Goal: Navigation & Orientation: Understand site structure

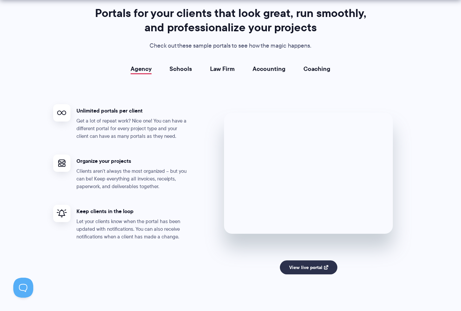
scroll to position [1200, 0]
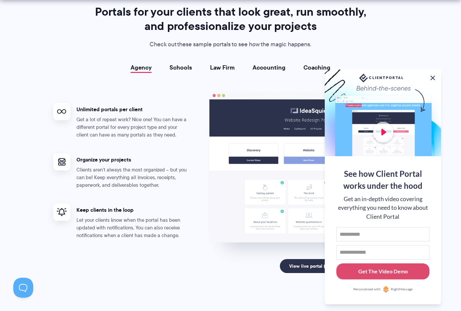
click at [435, 74] on button at bounding box center [433, 78] width 8 height 8
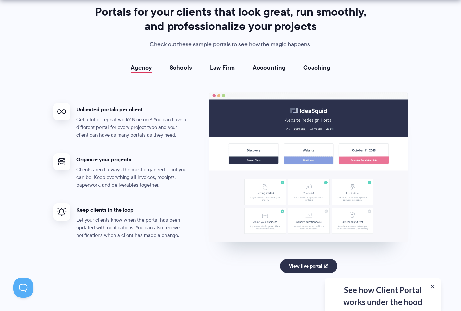
click at [176, 66] on link "Schools" at bounding box center [181, 67] width 23 height 7
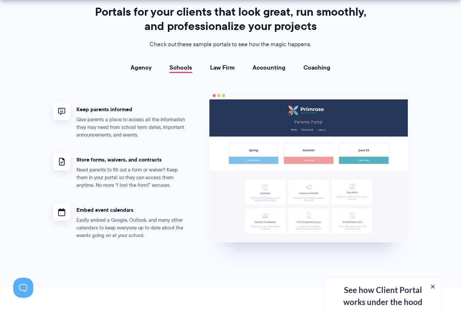
click at [226, 68] on link "Law Firm" at bounding box center [222, 67] width 25 height 7
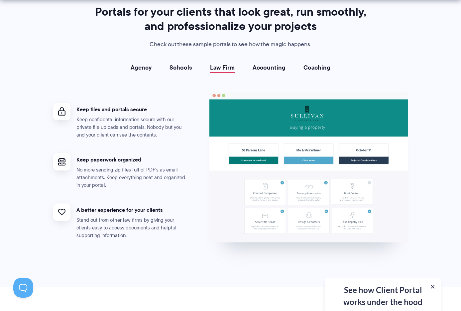
click at [262, 67] on link "Accounting" at bounding box center [269, 67] width 33 height 7
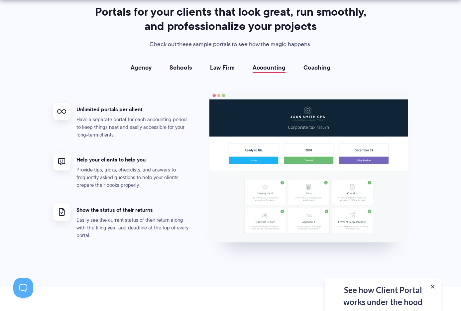
click at [314, 69] on link "Coaching" at bounding box center [317, 67] width 27 height 7
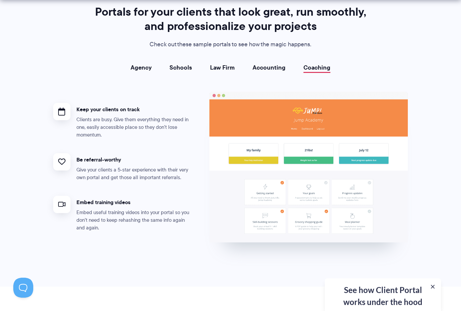
click at [147, 65] on link "Agency" at bounding box center [141, 67] width 21 height 7
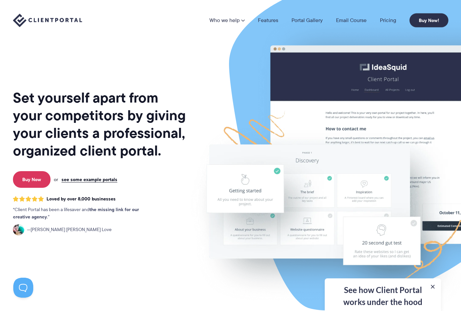
scroll to position [0, 0]
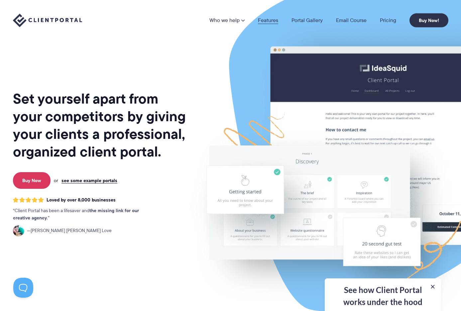
click at [264, 20] on link "Features" at bounding box center [268, 20] width 20 height 5
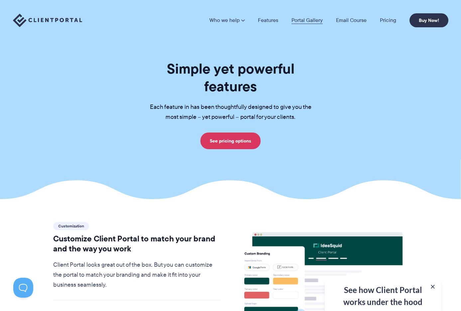
click at [302, 19] on link "Portal Gallery" at bounding box center [307, 20] width 31 height 5
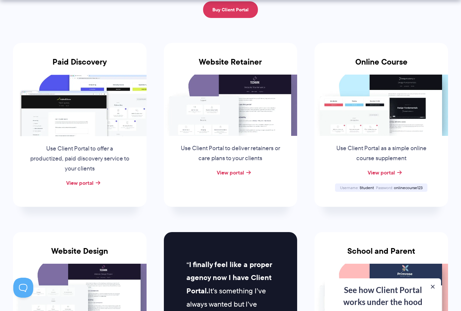
scroll to position [113, 0]
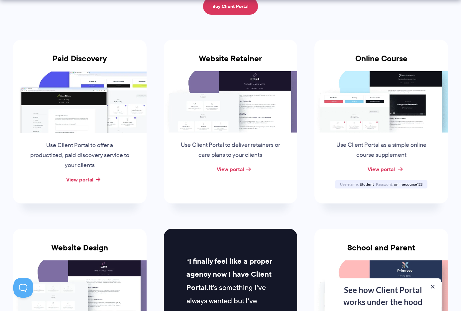
click at [376, 169] on link "View portal" at bounding box center [381, 169] width 27 height 8
click at [411, 184] on span "onlinecourse123" at bounding box center [408, 184] width 29 height 6
copy span "onlinecourse123"
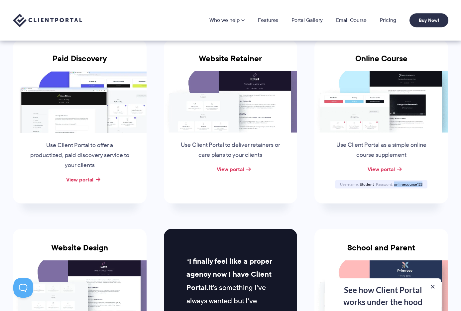
scroll to position [0, 0]
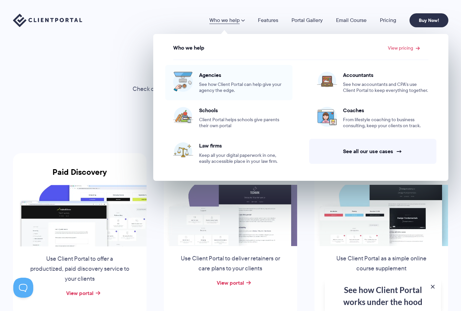
click at [246, 79] on div "Agencies See how Client Portal can help give your agency the edge." at bounding box center [241, 83] width 85 height 22
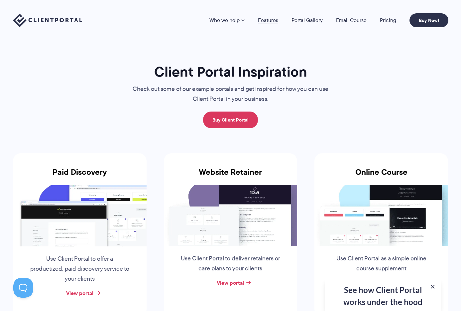
click at [268, 22] on link "Features" at bounding box center [268, 20] width 20 height 5
